Goal: Task Accomplishment & Management: Use online tool/utility

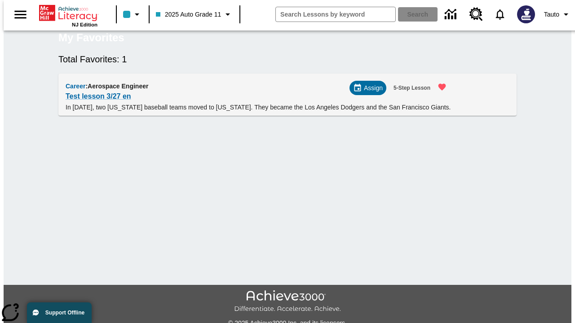
click at [371, 93] on span "Assign" at bounding box center [373, 88] width 19 height 9
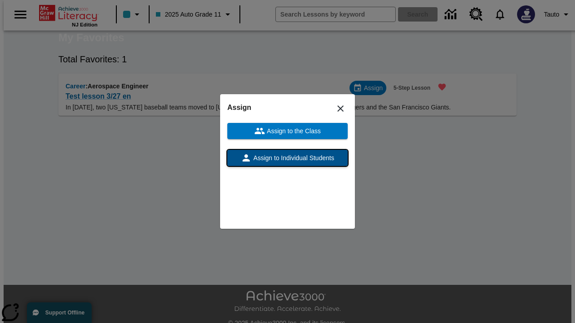
click at [287, 158] on span "Assign to Individual Students" at bounding box center [292, 158] width 83 height 9
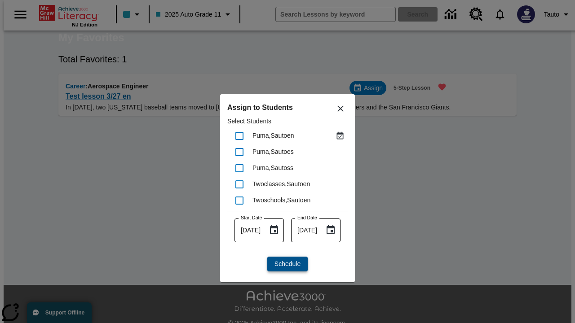
click at [239, 136] on input "checkbox" at bounding box center [239, 136] width 19 height 19
checkbox input "true"
click at [287, 264] on span "Schedule" at bounding box center [287, 264] width 26 height 9
